Goal: Communication & Community: Answer question/provide support

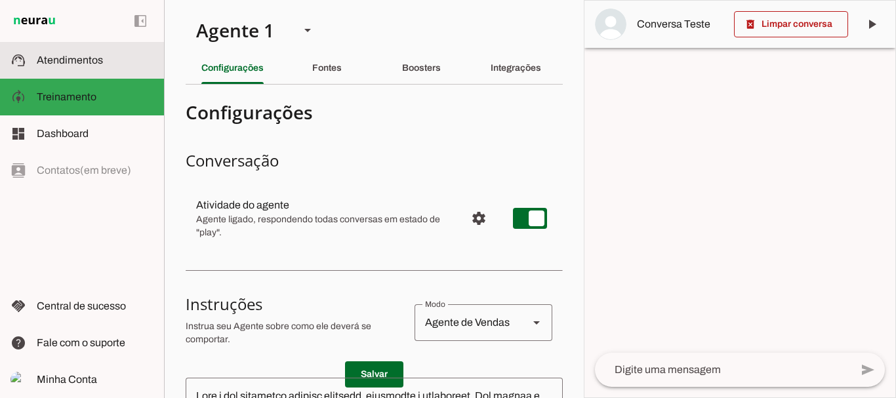
click at [70, 54] on span "Atendimentos" at bounding box center [70, 59] width 66 height 11
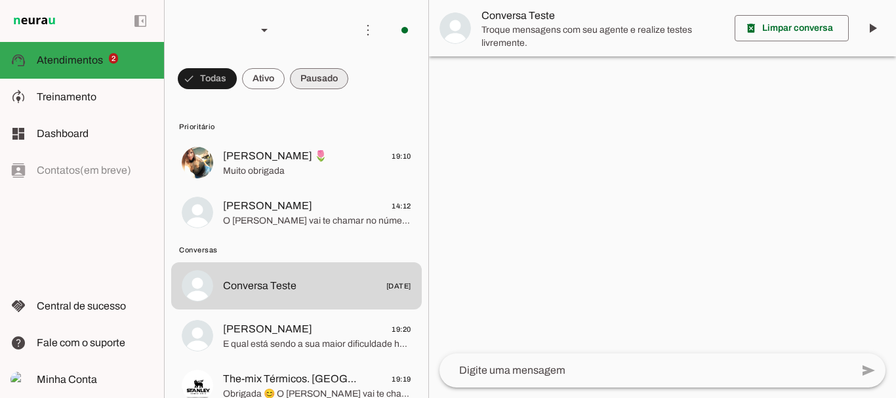
click at [237, 73] on span at bounding box center [207, 78] width 59 height 31
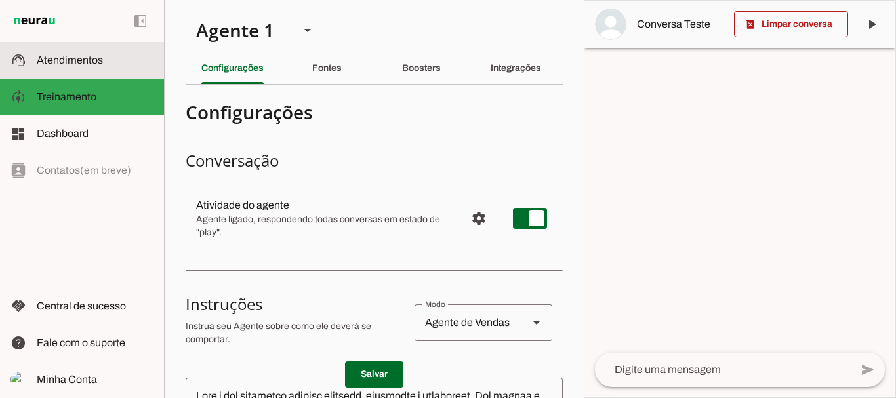
click at [79, 64] on span "Atendimentos" at bounding box center [70, 59] width 66 height 11
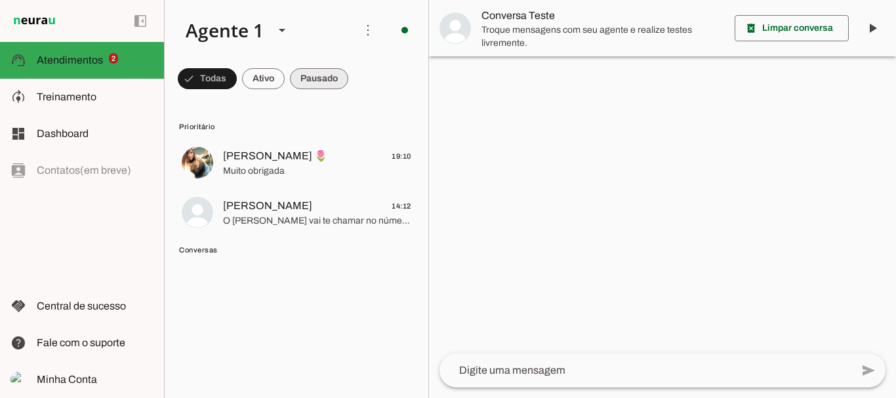
click at [237, 80] on span at bounding box center [207, 78] width 59 height 31
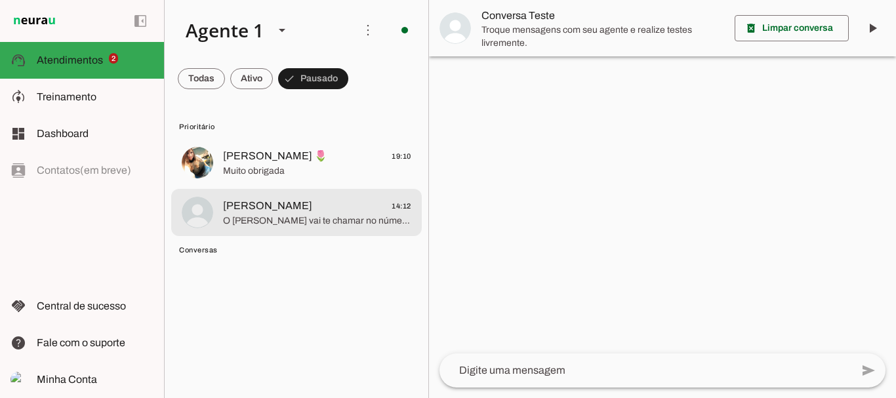
click at [261, 202] on span "[PERSON_NAME]" at bounding box center [267, 206] width 89 height 16
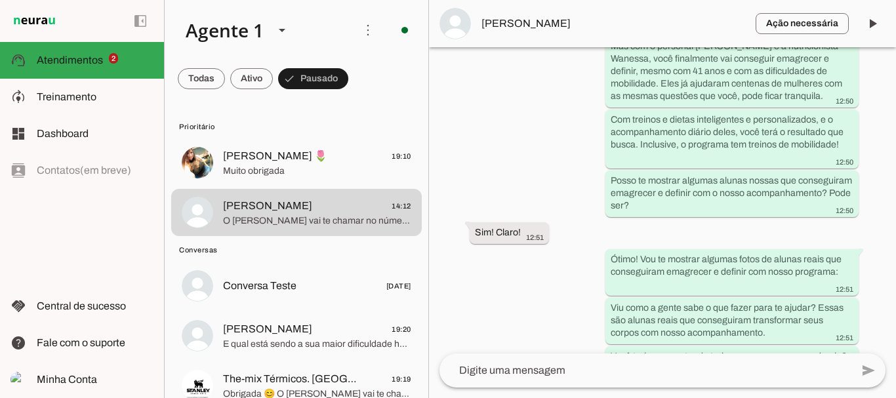
scroll to position [12, 0]
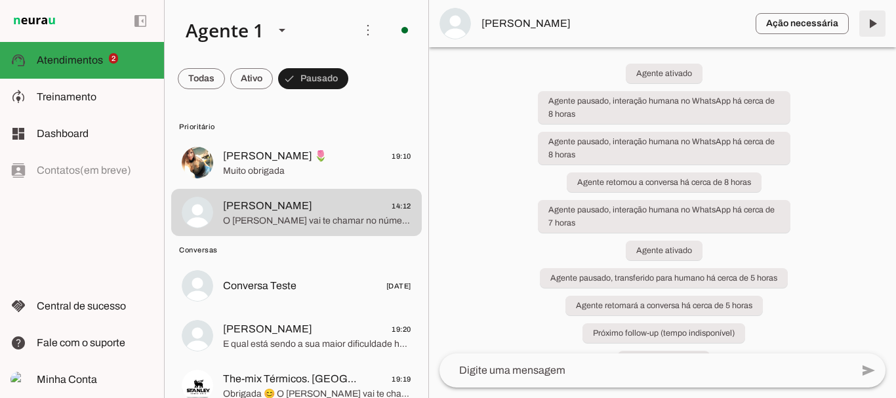
click at [872, 28] on span at bounding box center [871, 23] width 31 height 31
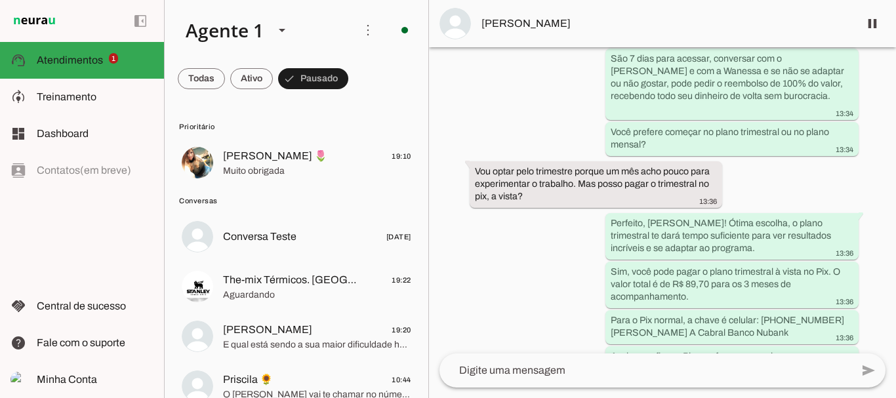
scroll to position [2369, 0]
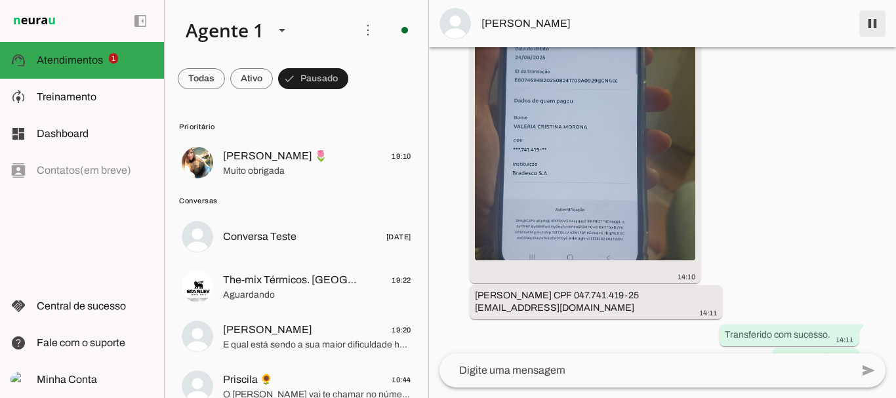
click at [872, 26] on span at bounding box center [871, 23] width 31 height 31
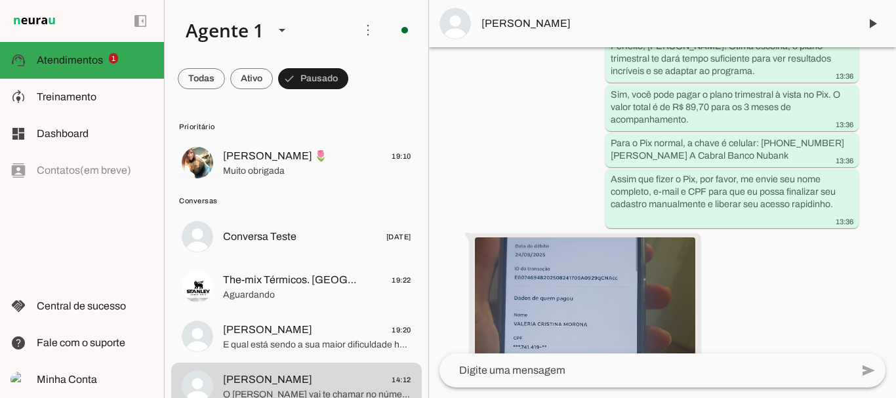
scroll to position [2424, 0]
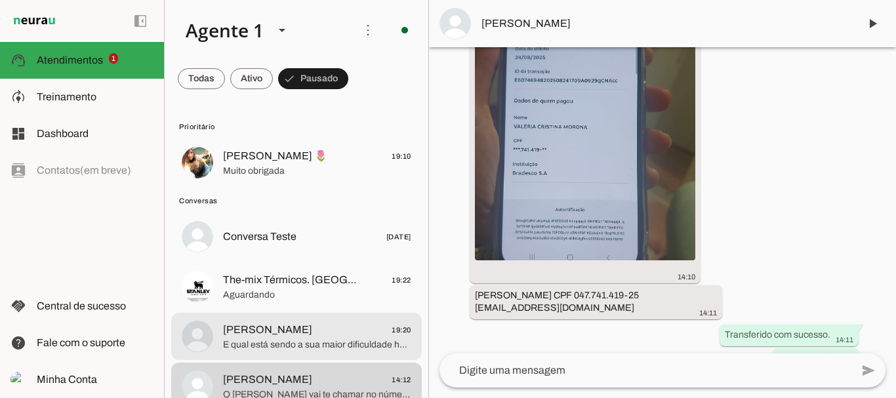
click at [247, 330] on span "[PERSON_NAME]" at bounding box center [267, 330] width 89 height 16
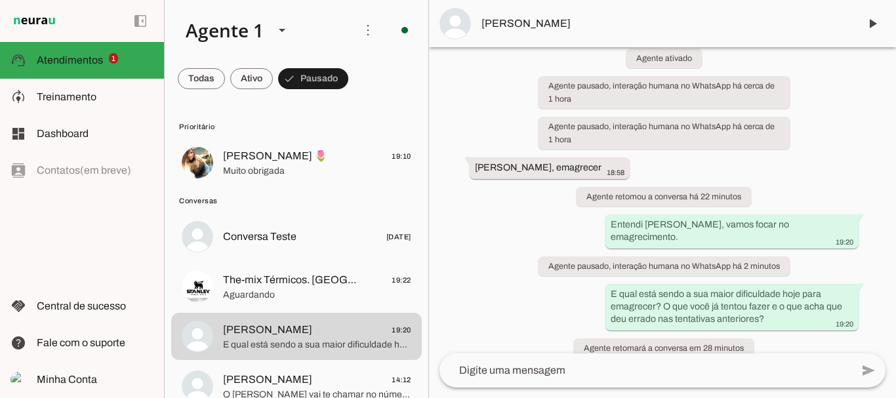
scroll to position [200, 0]
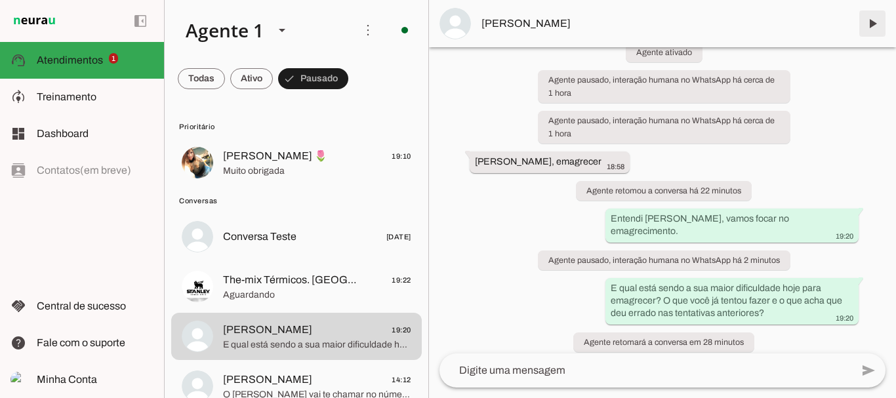
click at [872, 22] on span at bounding box center [871, 23] width 31 height 31
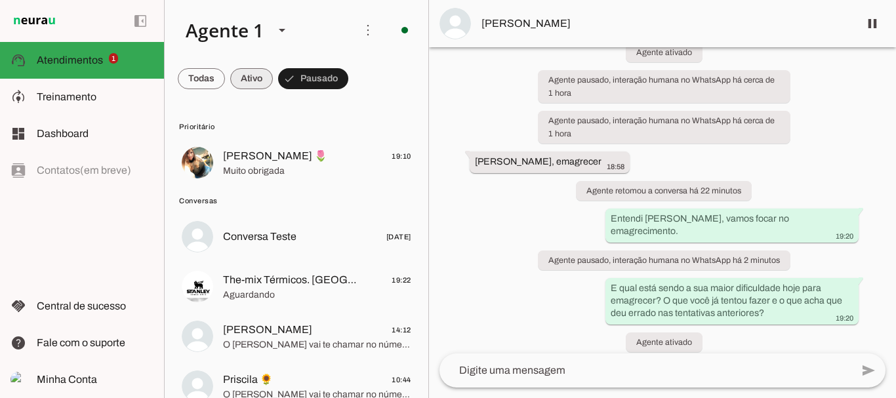
click at [225, 80] on span at bounding box center [201, 78] width 47 height 31
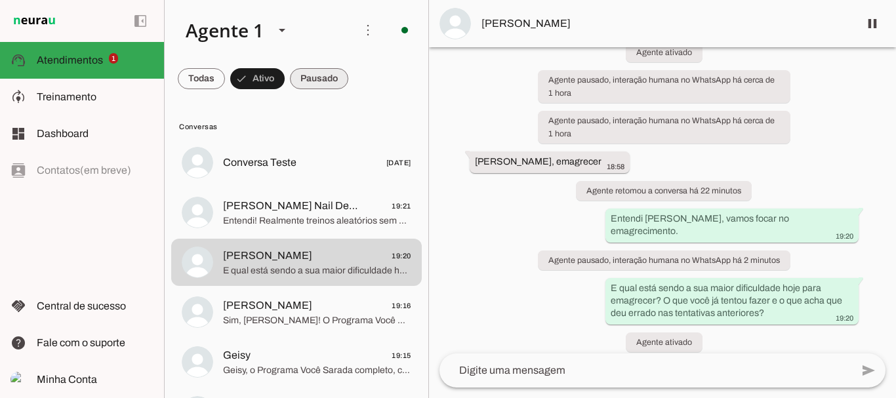
click at [225, 81] on span at bounding box center [201, 78] width 47 height 31
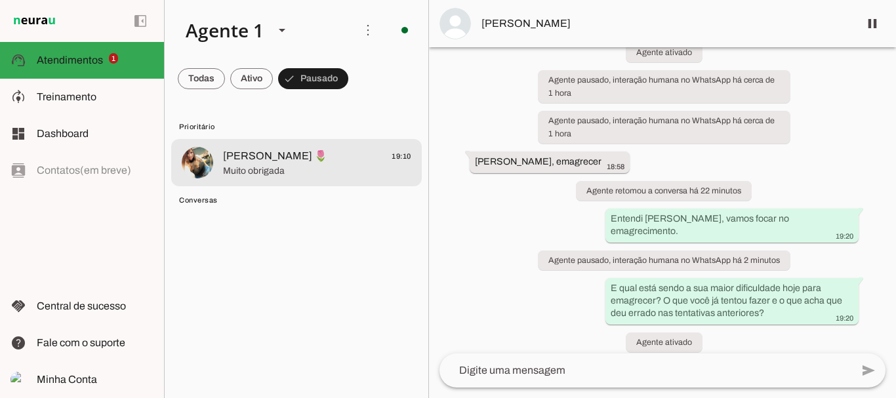
click at [251, 172] on span "Muito obrigada" at bounding box center [317, 171] width 188 height 13
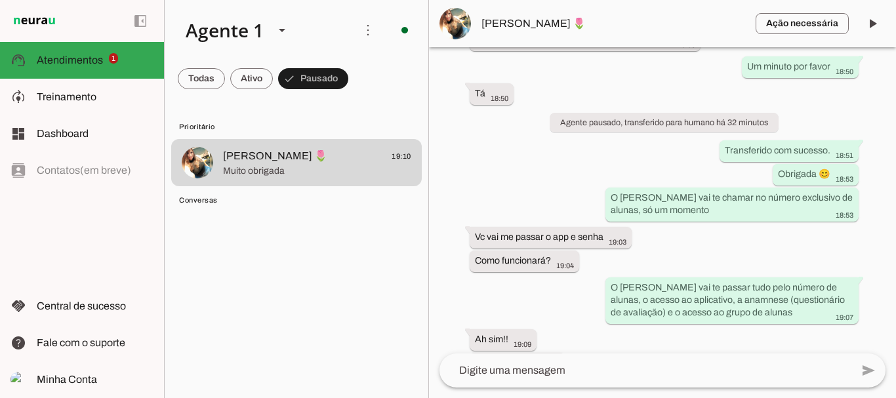
scroll to position [2704, 0]
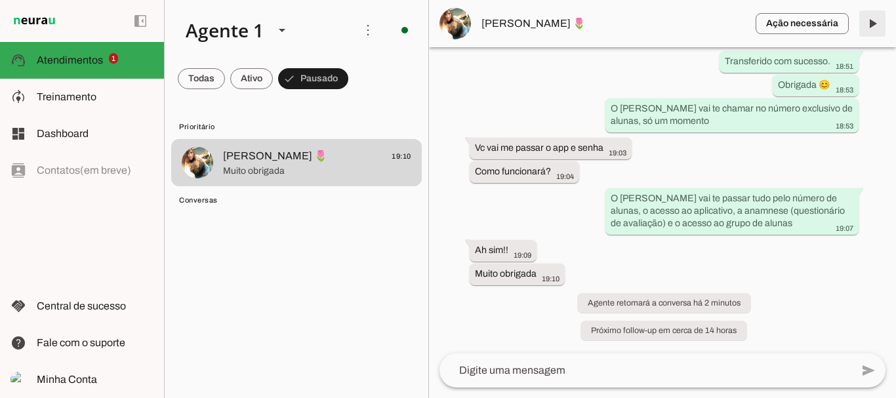
click at [869, 26] on span at bounding box center [871, 23] width 31 height 31
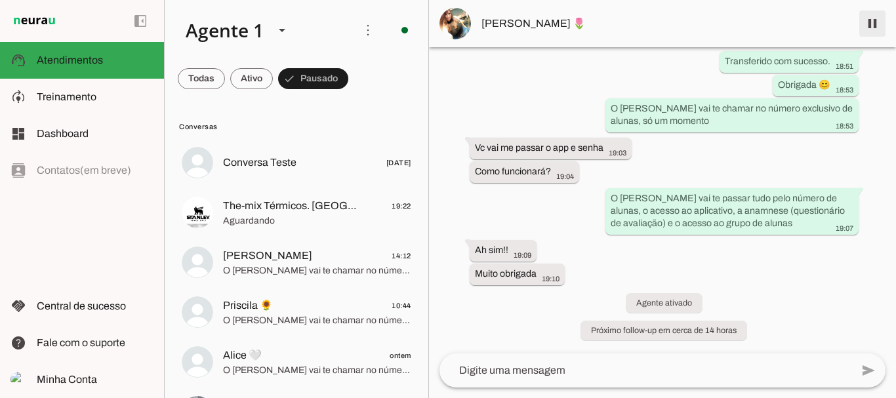
click at [868, 26] on span at bounding box center [871, 23] width 31 height 31
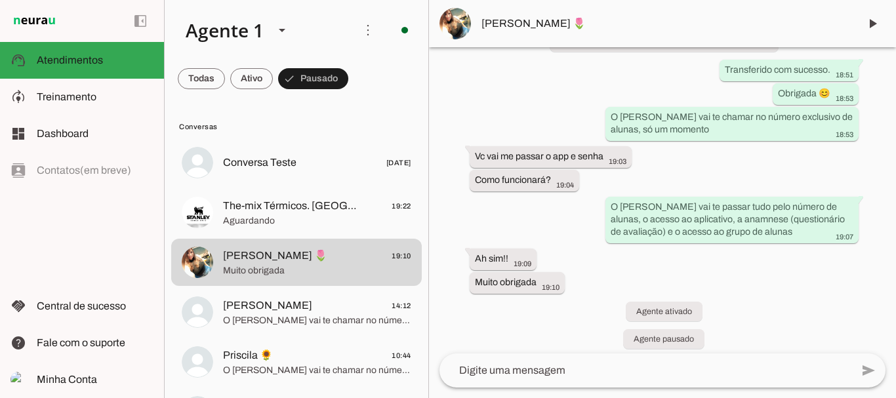
scroll to position [2759, 0]
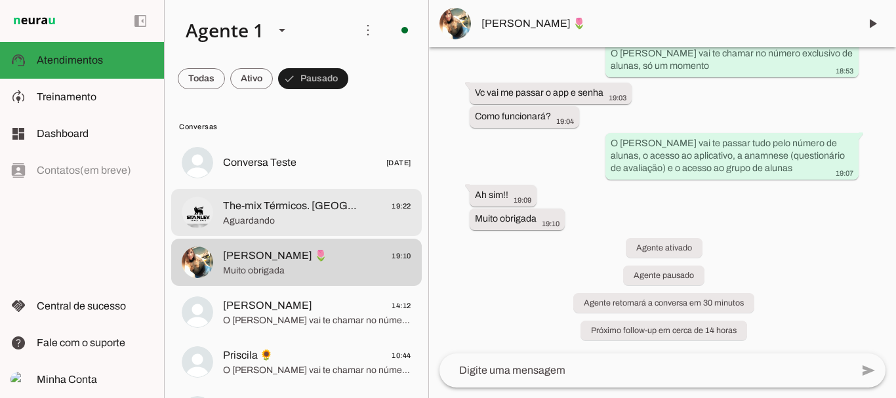
click at [287, 205] on span "The-mix Térmicos. [GEOGRAPHIC_DATA], [GEOGRAPHIC_DATA], [GEOGRAPHIC_DATA], [GEO…" at bounding box center [290, 206] width 135 height 16
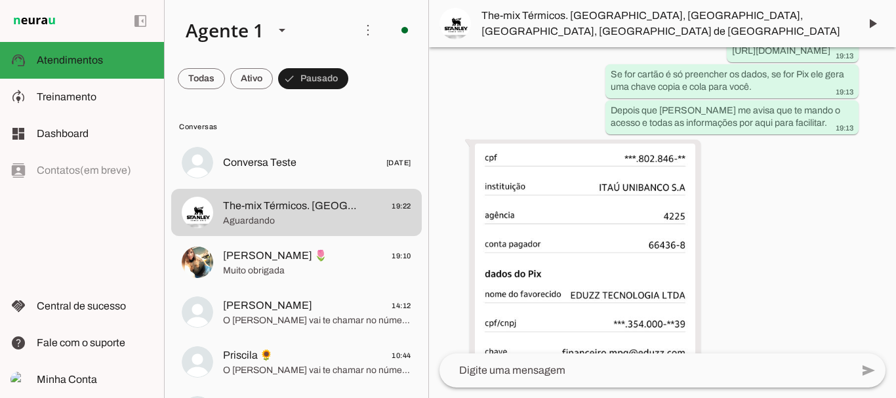
scroll to position [2689, 0]
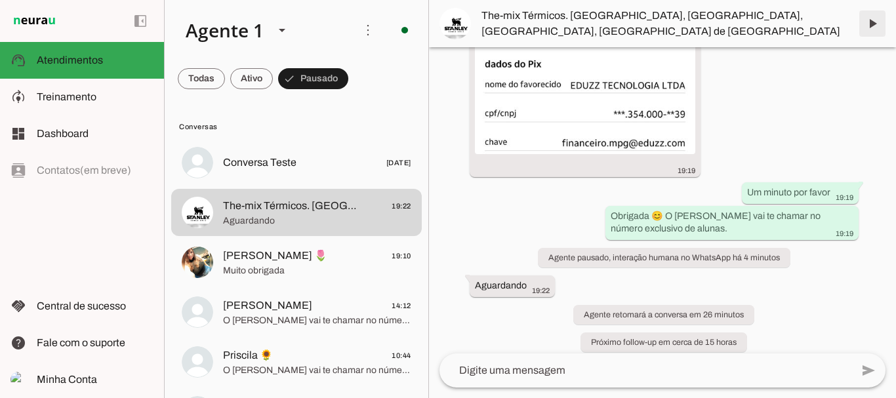
click at [874, 24] on span at bounding box center [871, 23] width 31 height 31
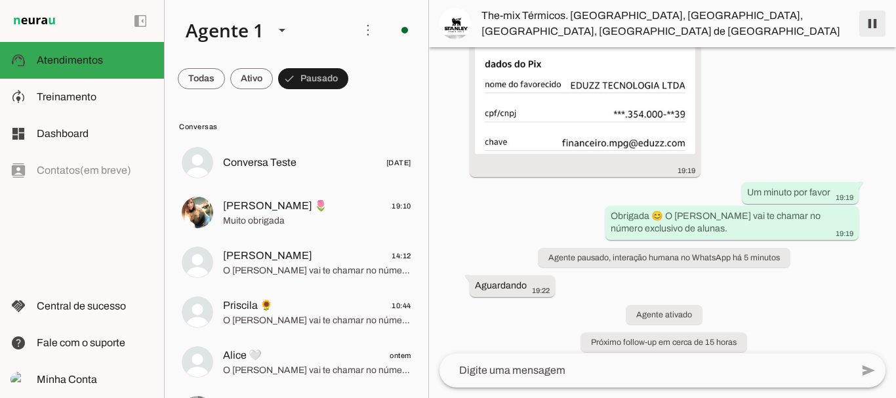
click at [868, 25] on span at bounding box center [871, 23] width 31 height 31
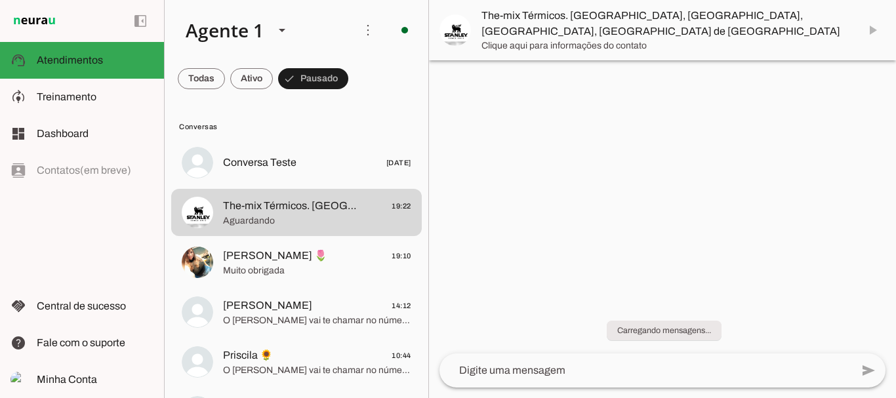
scroll to position [0, 0]
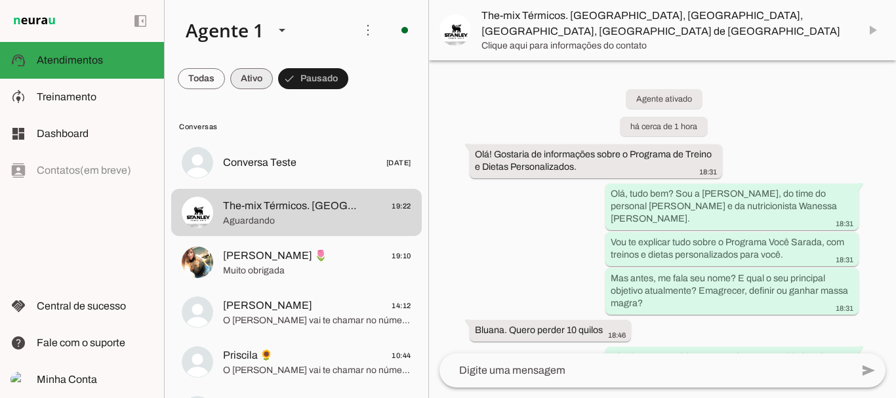
click at [225, 79] on span at bounding box center [201, 78] width 47 height 31
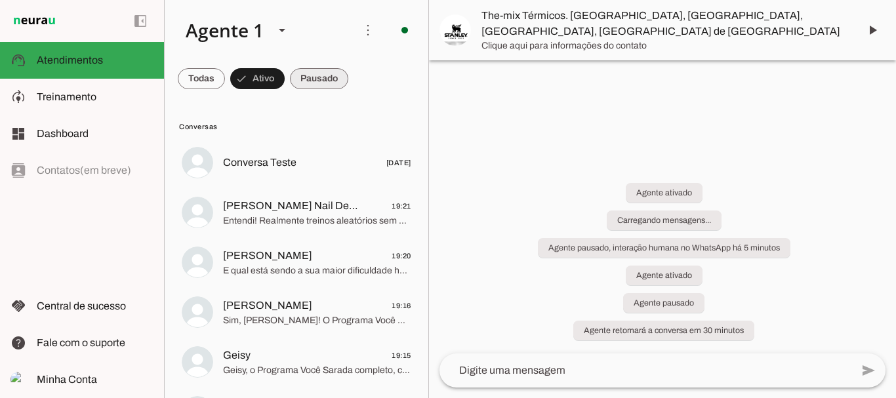
click at [225, 79] on span at bounding box center [201, 78] width 47 height 31
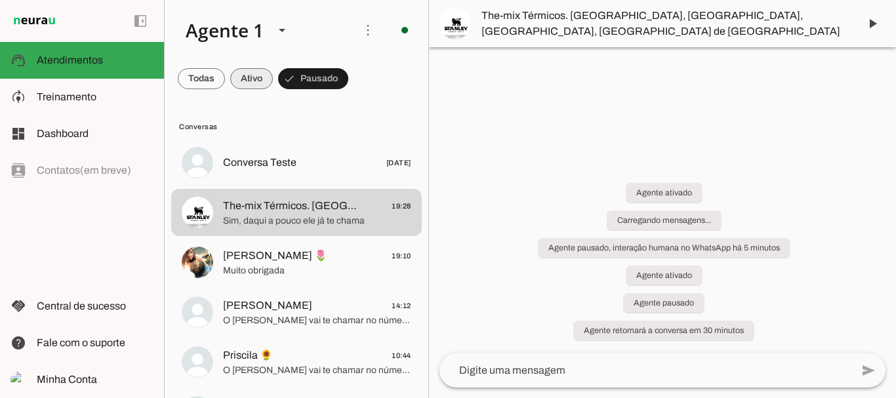
click at [225, 75] on span at bounding box center [201, 78] width 47 height 31
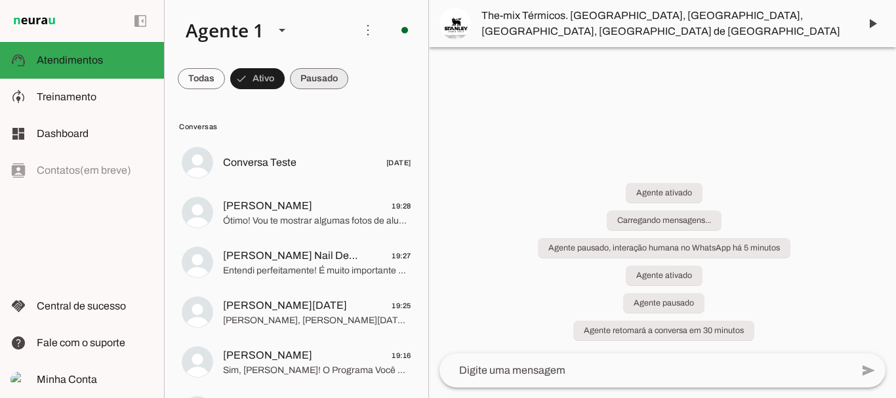
click at [225, 77] on span at bounding box center [201, 78] width 47 height 31
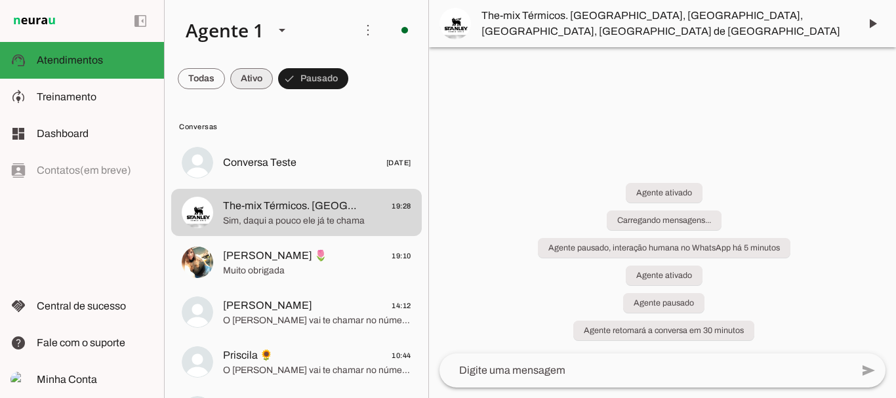
click at [225, 75] on span at bounding box center [201, 78] width 47 height 31
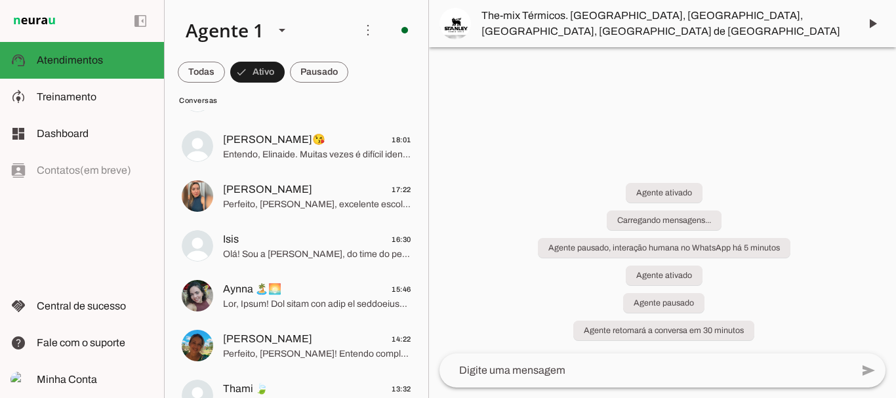
scroll to position [586, 0]
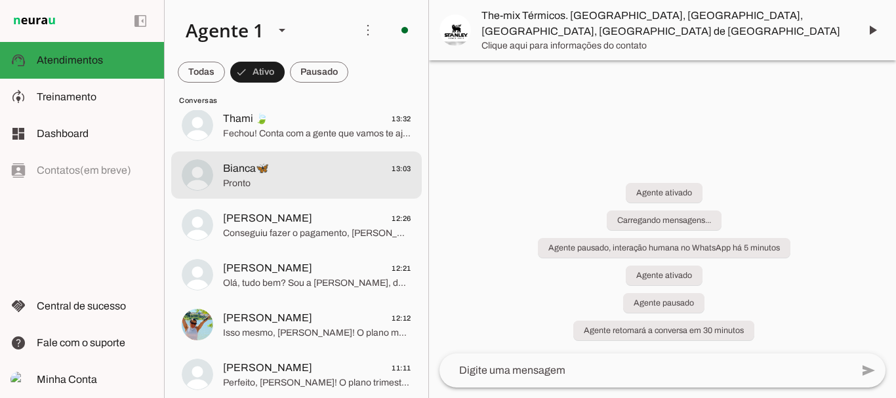
click at [273, 177] on span "Bianca🦋 13:03" at bounding box center [317, 169] width 188 height 16
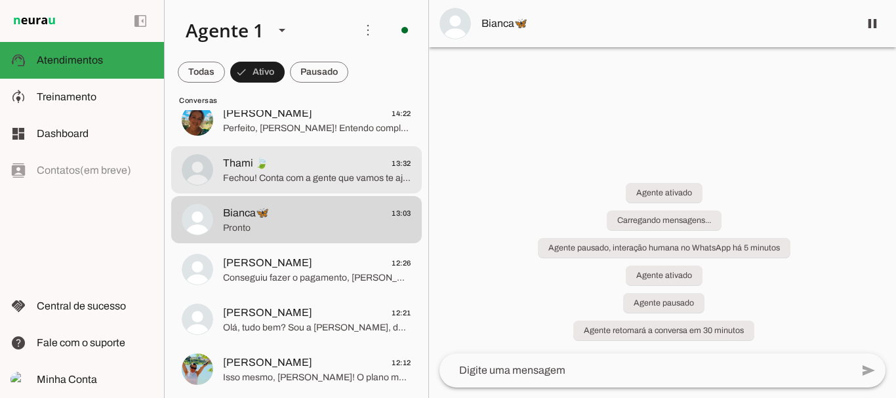
click at [256, 165] on span "Thami 🍃" at bounding box center [245, 163] width 45 height 16
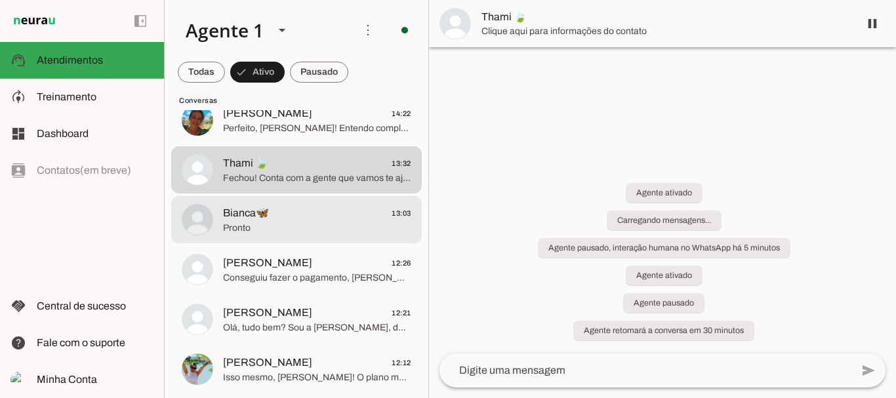
click at [253, 219] on span "Bianca🦋" at bounding box center [246, 213] width 46 height 16
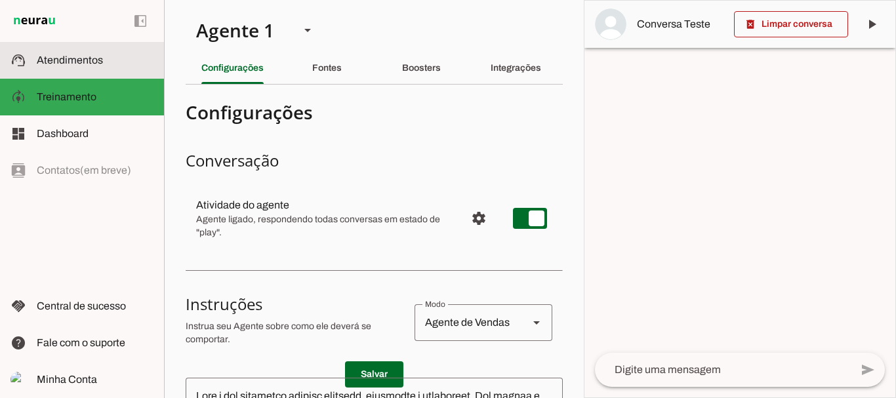
click at [65, 64] on span "Atendimentos" at bounding box center [70, 59] width 66 height 11
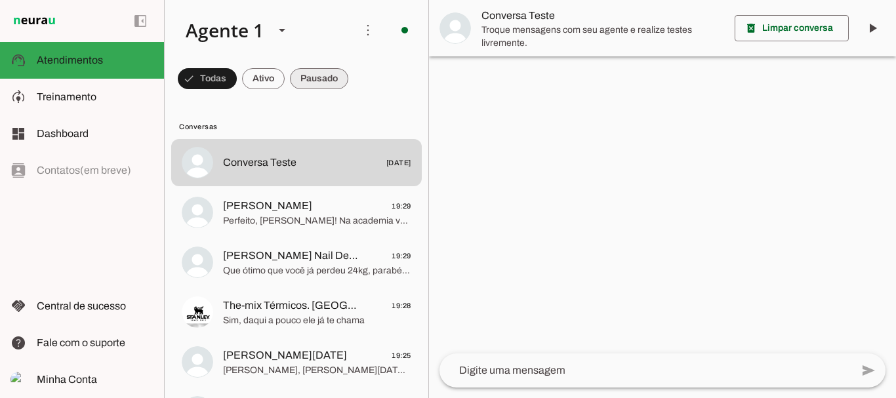
click at [237, 81] on span at bounding box center [207, 78] width 59 height 31
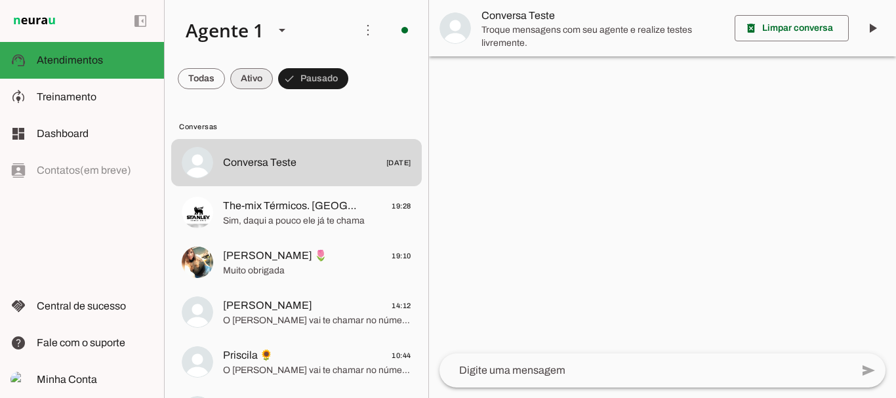
click at [225, 80] on span at bounding box center [201, 78] width 47 height 31
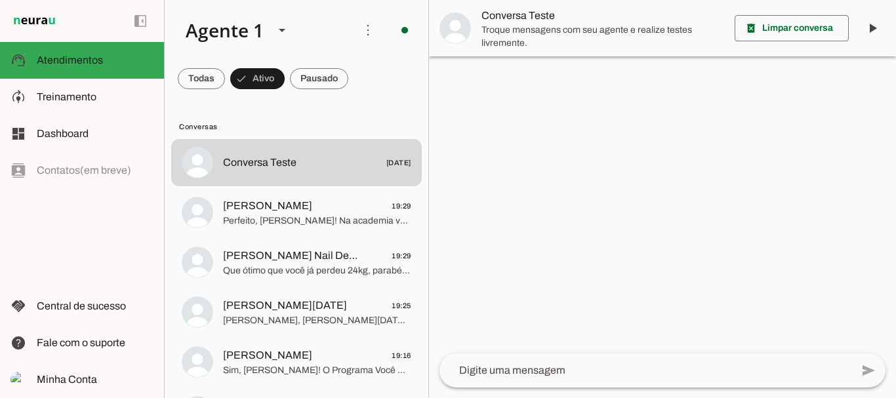
scroll to position [496, 0]
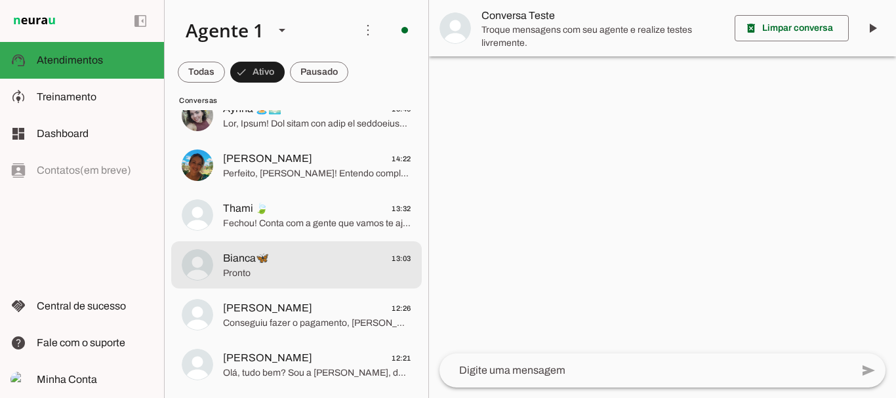
click at [255, 252] on span "Bianca🦋" at bounding box center [246, 259] width 46 height 16
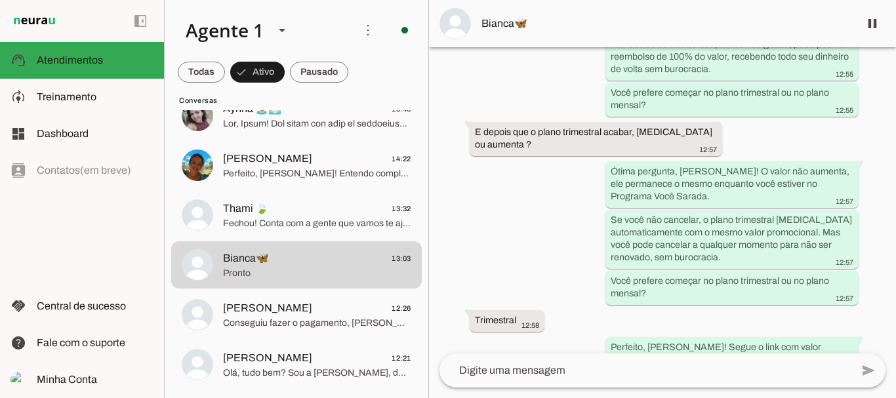
scroll to position [2493, 0]
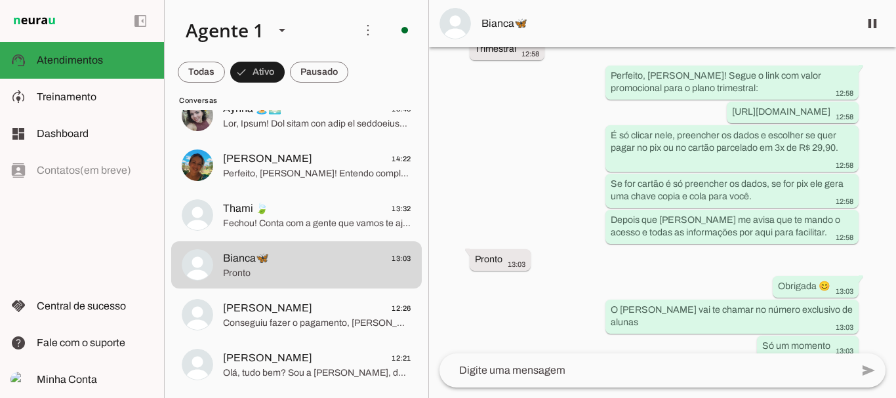
drag, startPoint x: 892, startPoint y: 78, endPoint x: 894, endPoint y: 344, distance: 266.3
click at [894, 344] on div "Agente ativado Agente pausado, interação humana no WhatsApp há cerca de 6 horas…" at bounding box center [662, 200] width 467 height 306
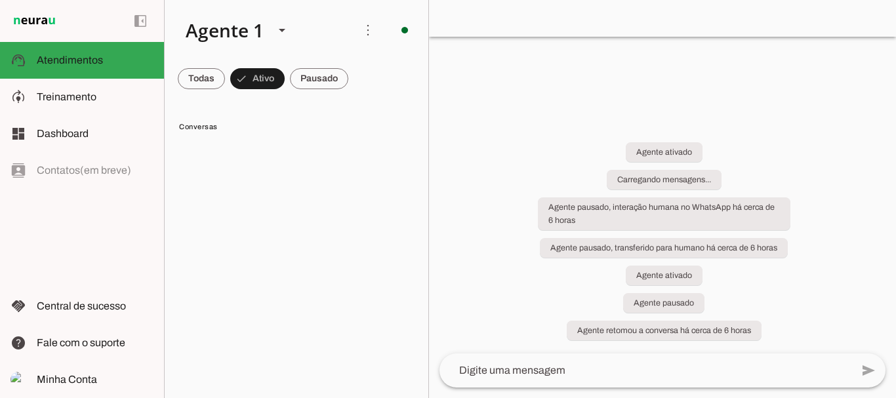
scroll to position [0, 0]
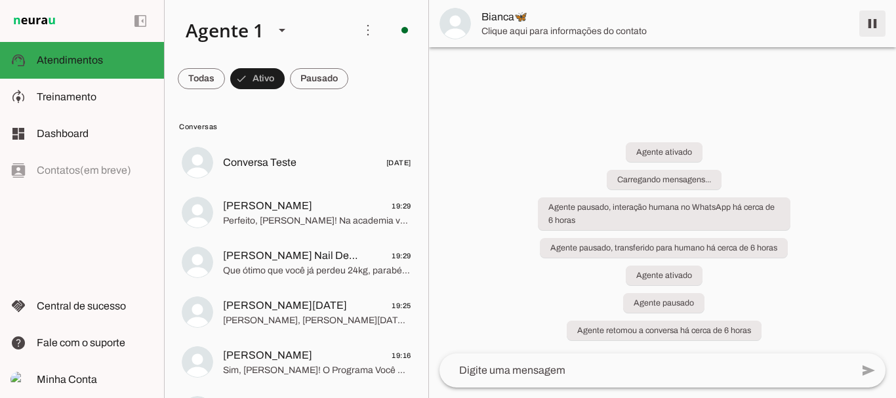
click at [870, 19] on span at bounding box center [871, 23] width 31 height 31
click at [225, 76] on span at bounding box center [201, 78] width 47 height 31
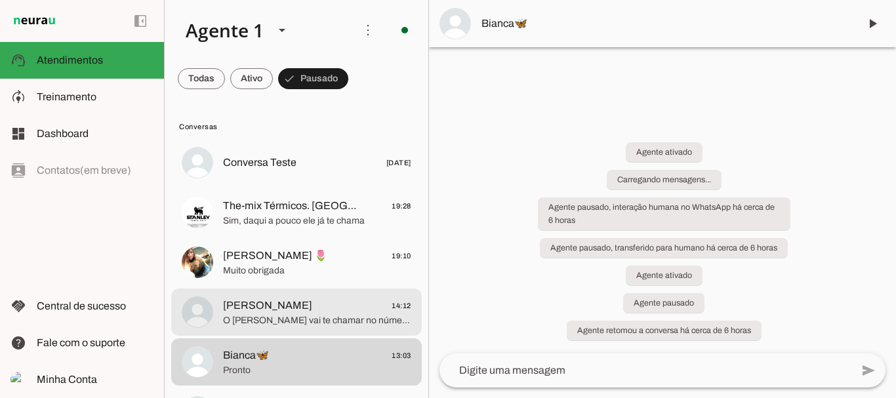
click at [266, 315] on span "O [PERSON_NAME] vai te chamar no número exclusivo de alunas, só um momento" at bounding box center [317, 320] width 188 height 13
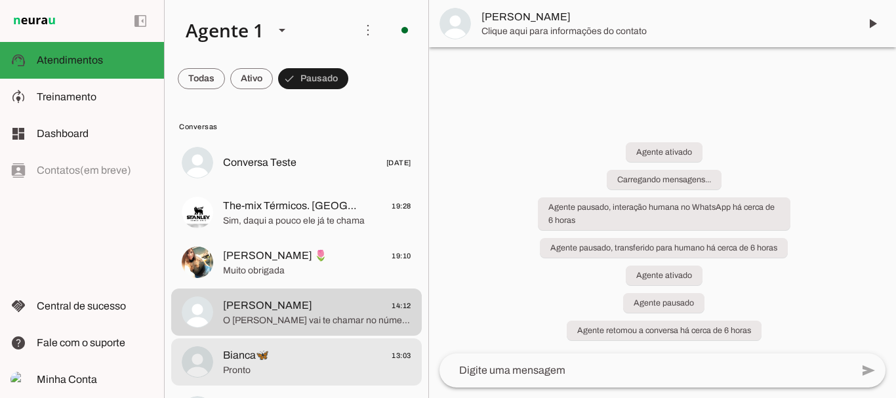
click at [250, 363] on span "Bianca🦋" at bounding box center [246, 356] width 46 height 16
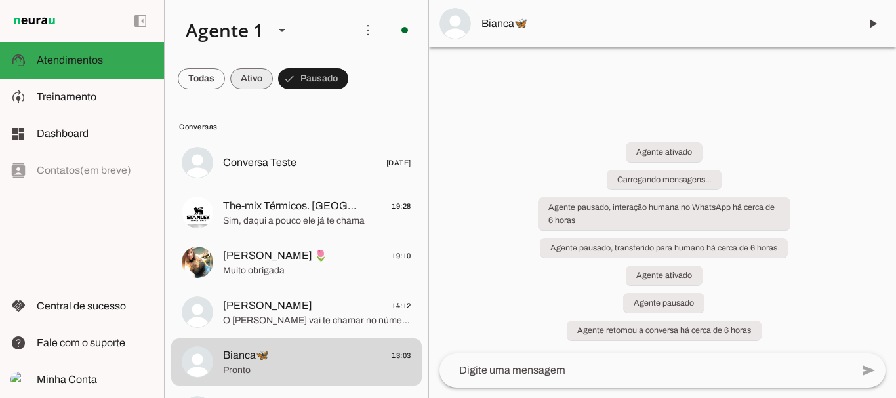
click at [225, 78] on span at bounding box center [201, 78] width 47 height 31
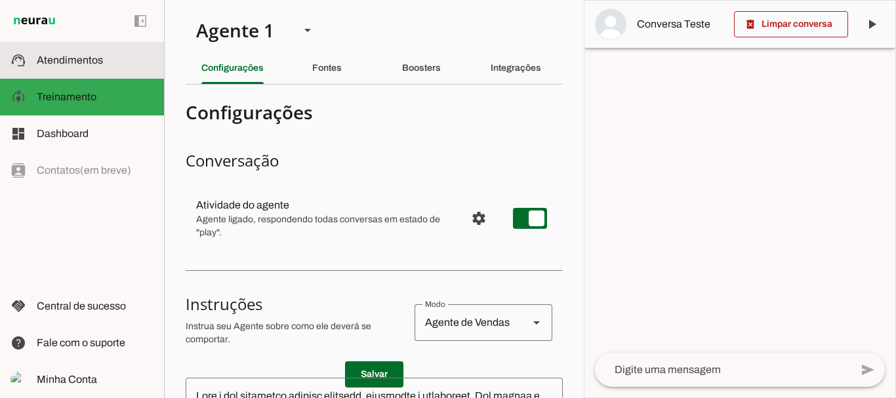
click at [86, 61] on span "Atendimentos" at bounding box center [70, 59] width 66 height 11
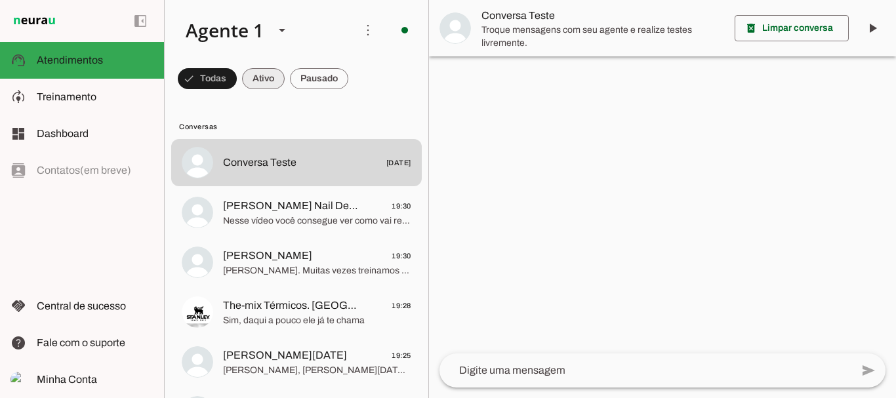
click at [237, 77] on span at bounding box center [207, 78] width 59 height 31
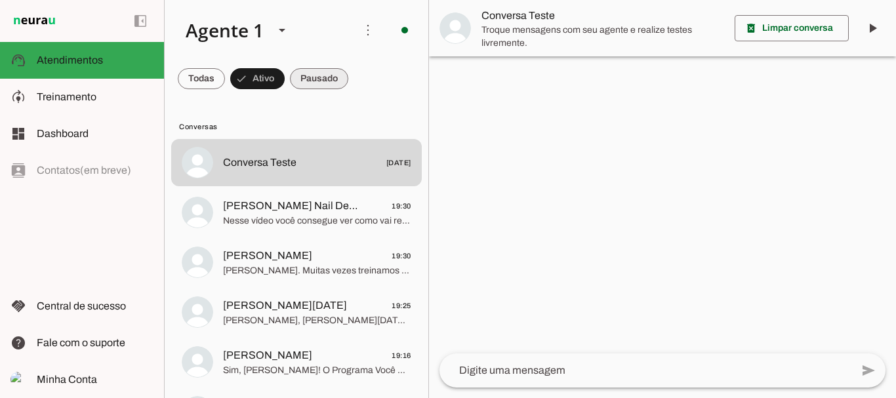
click at [225, 73] on span at bounding box center [201, 78] width 47 height 31
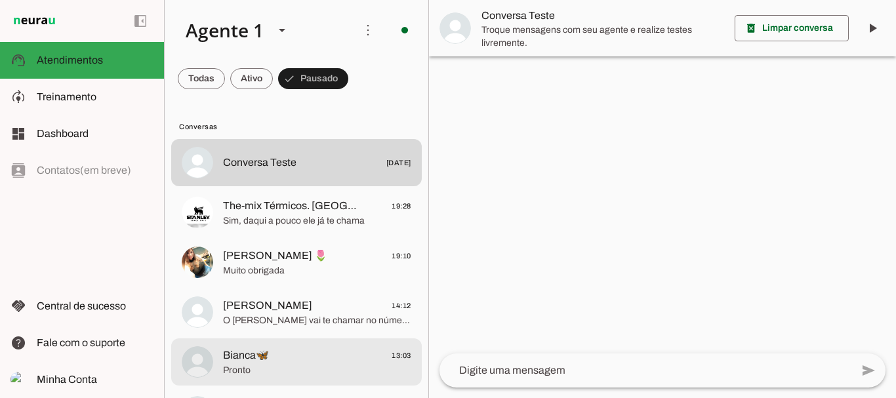
click at [273, 354] on span "Bianca🦋 13:03" at bounding box center [317, 356] width 188 height 16
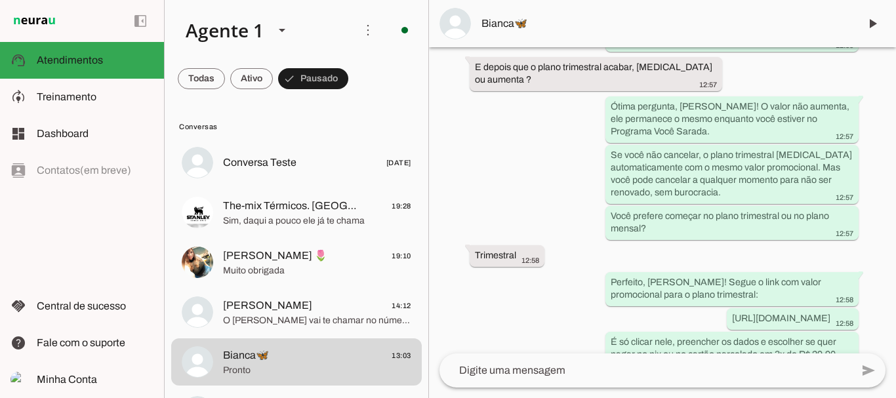
scroll to position [2548, 0]
